Goal: Transaction & Acquisition: Purchase product/service

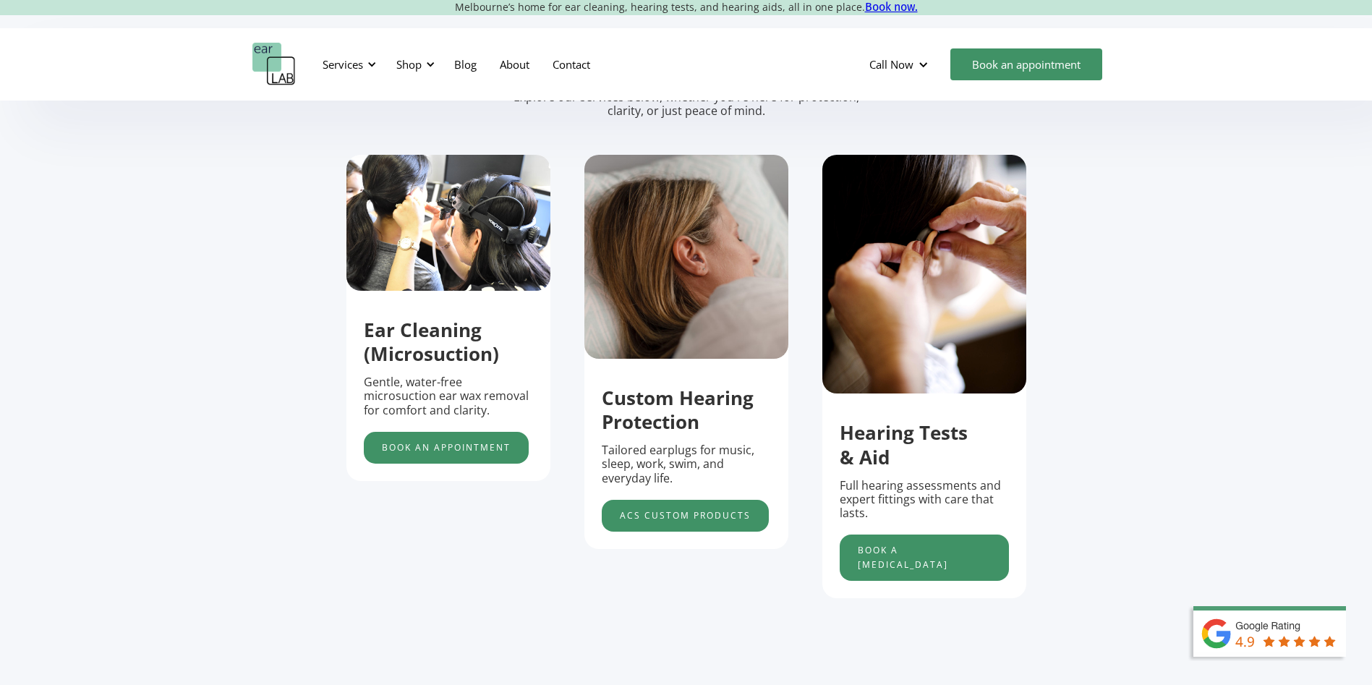
scroll to position [506, 0]
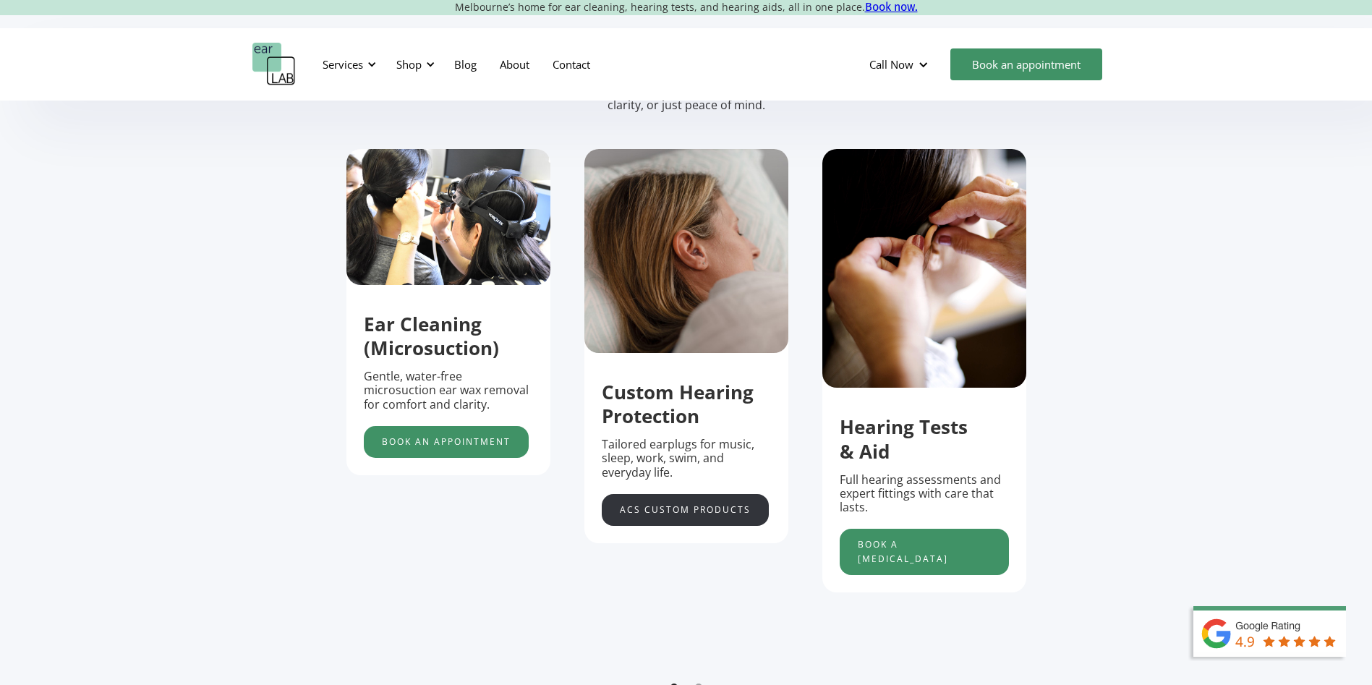
click at [712, 510] on link "acs custom products" at bounding box center [685, 510] width 167 height 32
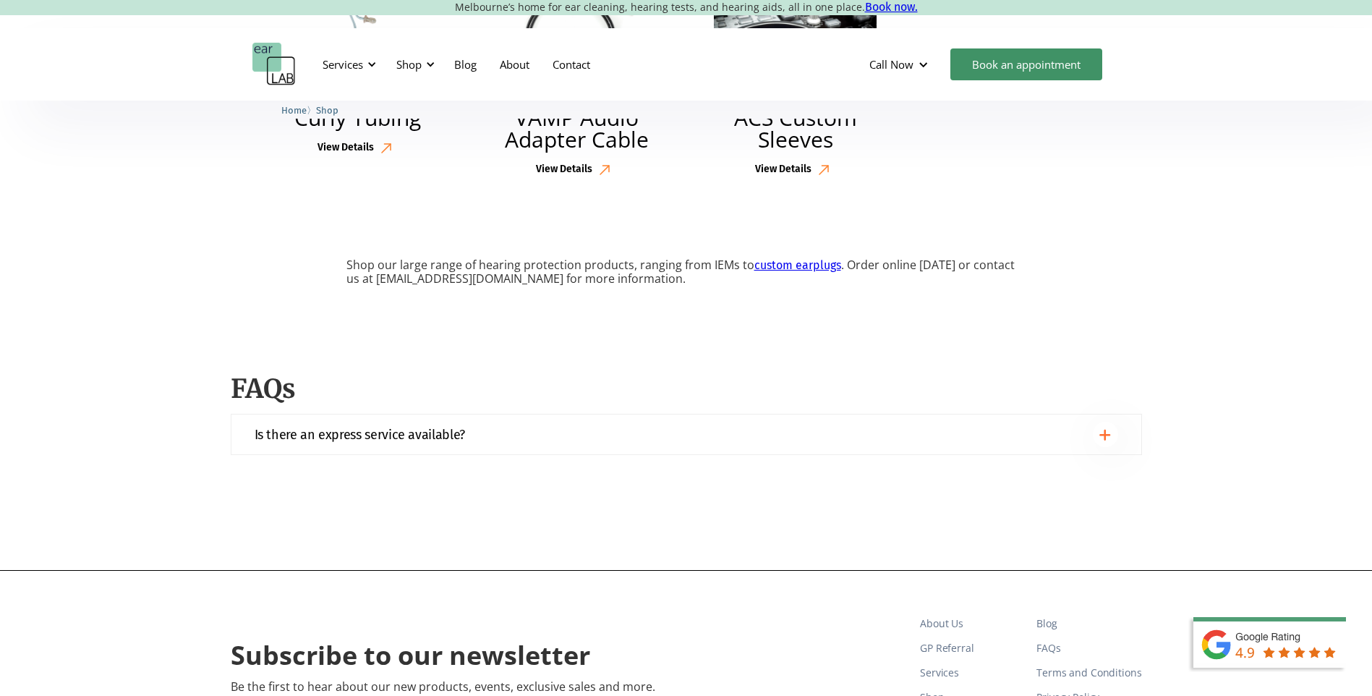
scroll to position [3905, 0]
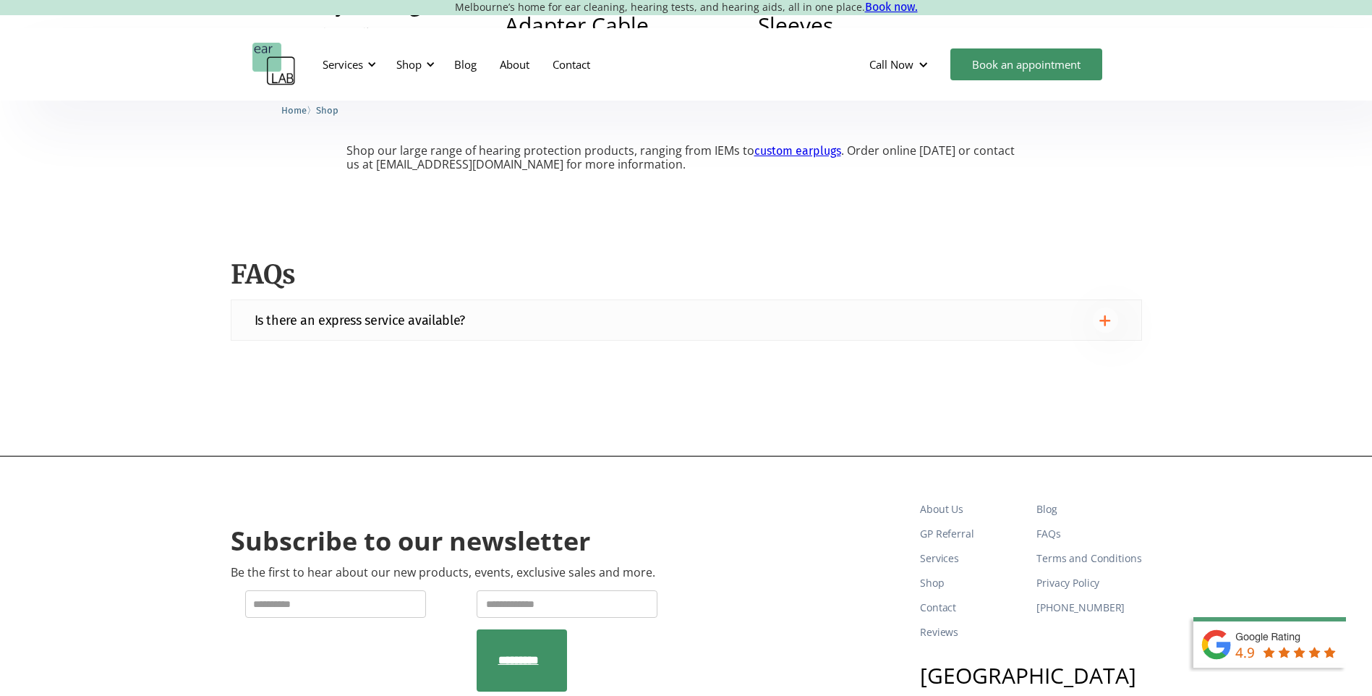
click at [693, 322] on div "Is there an express service available?" at bounding box center [686, 319] width 863 height 25
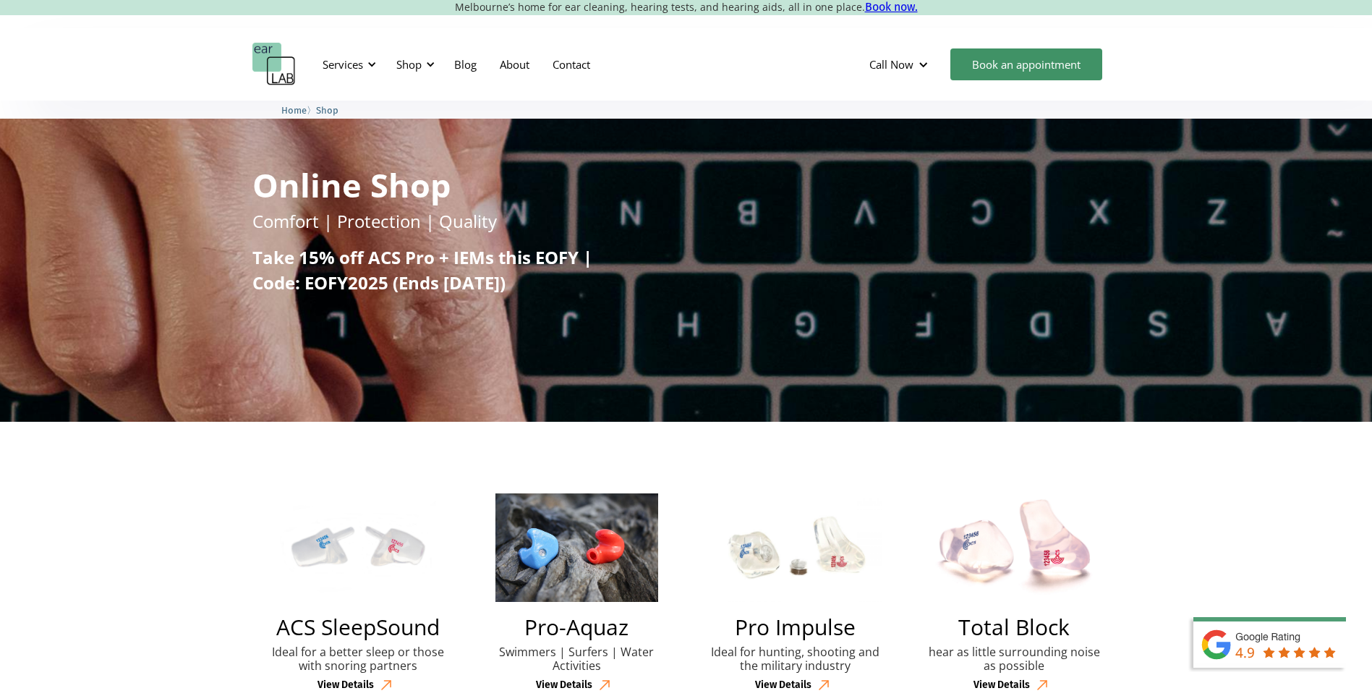
scroll to position [72, 0]
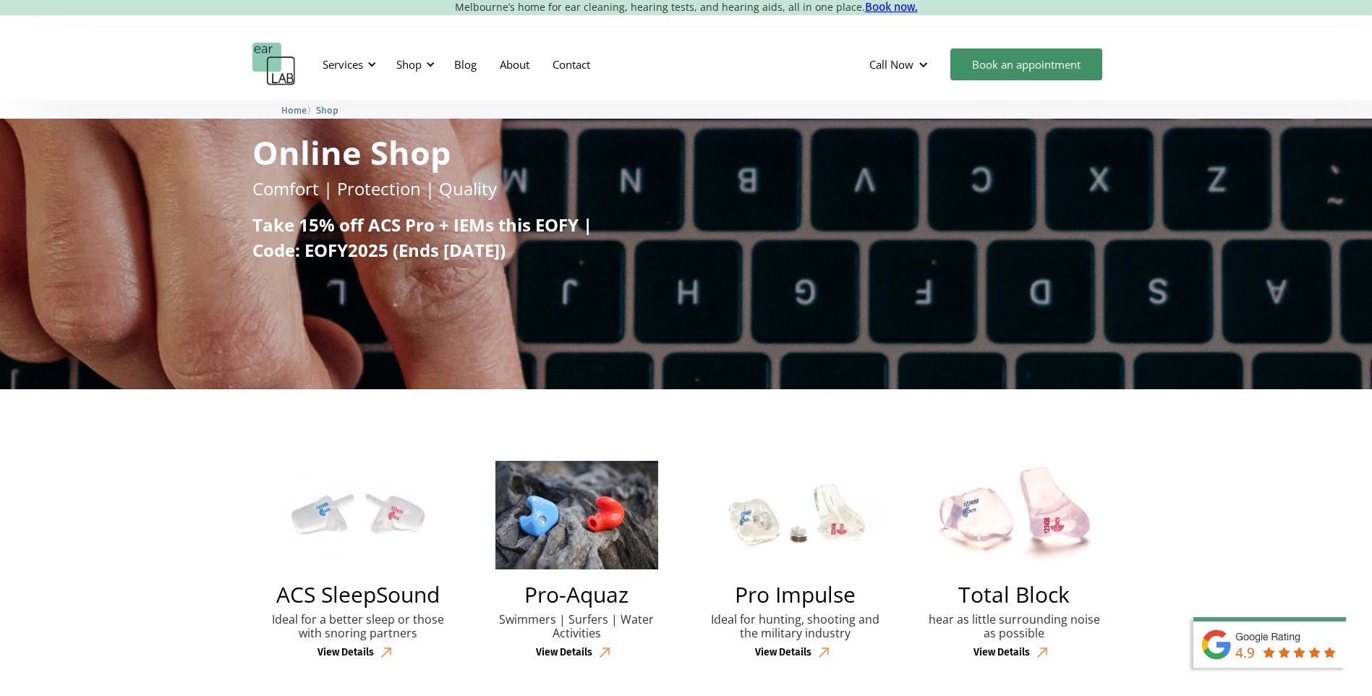
click at [375, 537] on img at bounding box center [358, 515] width 156 height 108
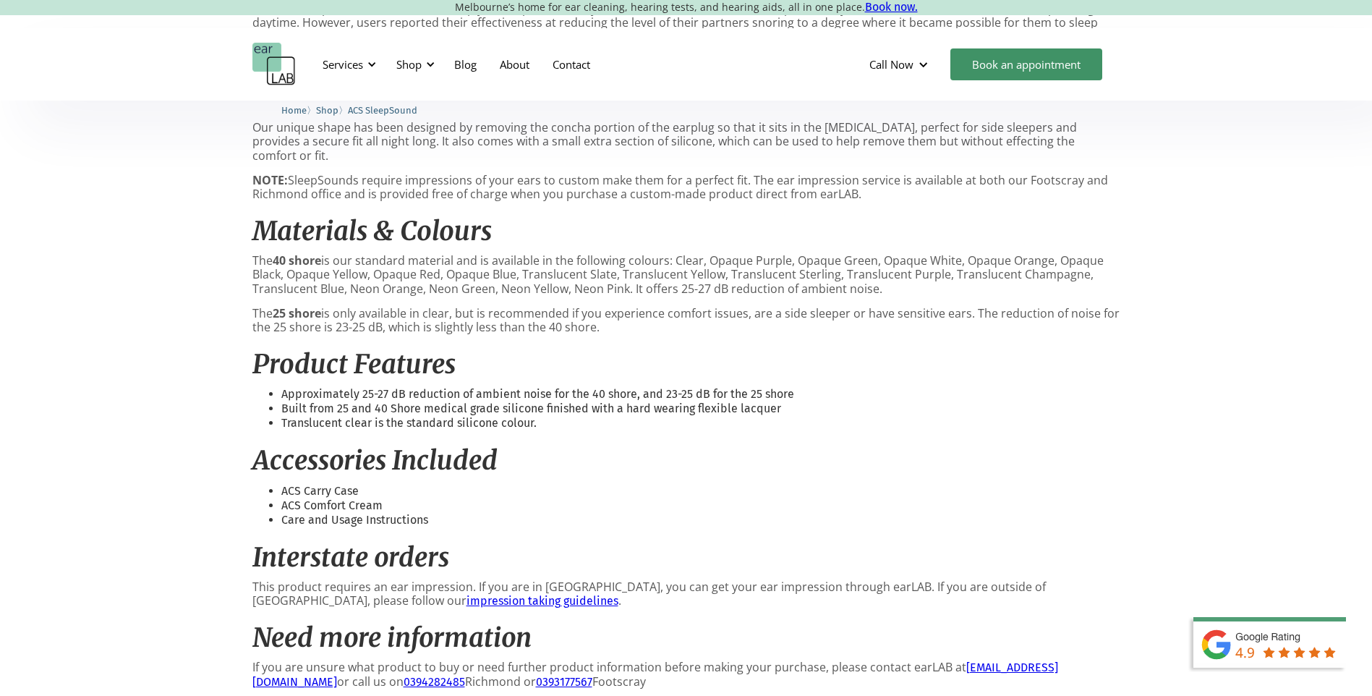
scroll to position [795, 0]
